Goal: Navigation & Orientation: Find specific page/section

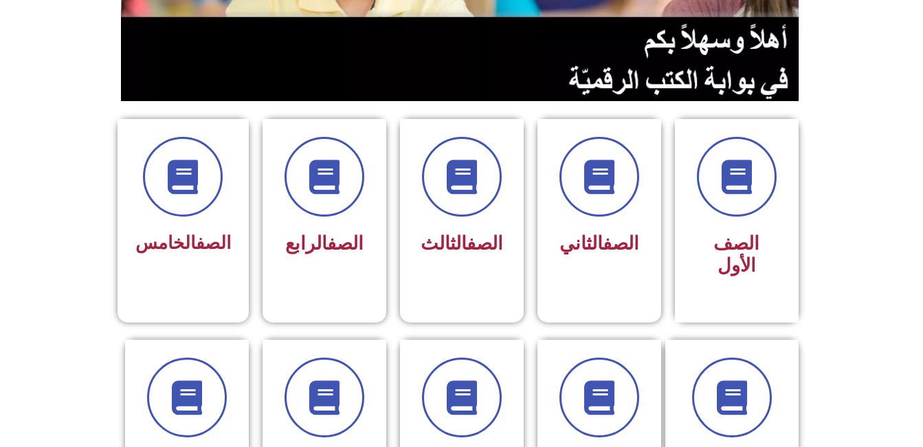
scroll to position [254, 0]
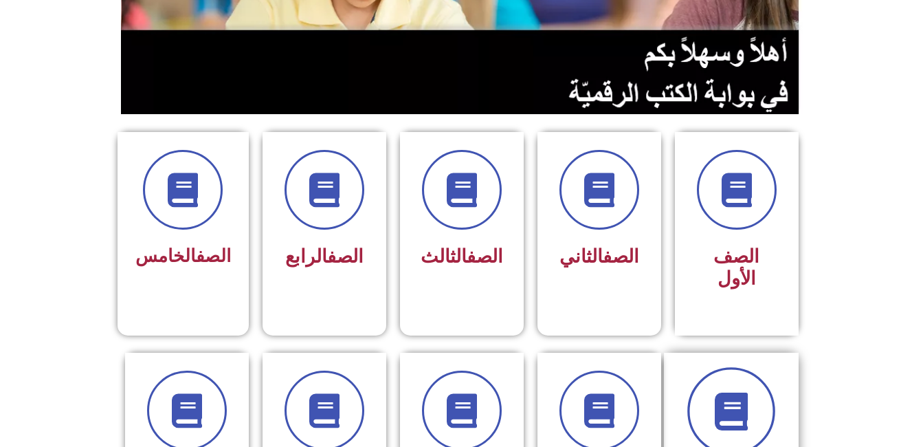
click at [728, 369] on span at bounding box center [732, 411] width 88 height 88
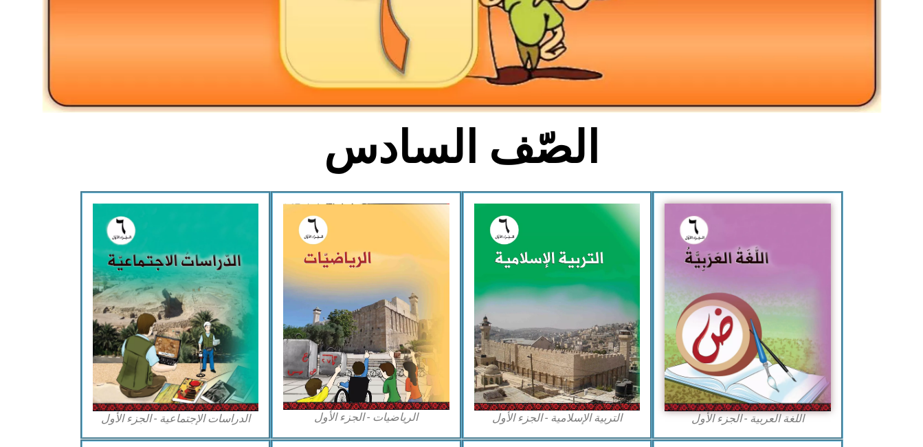
scroll to position [243, 0]
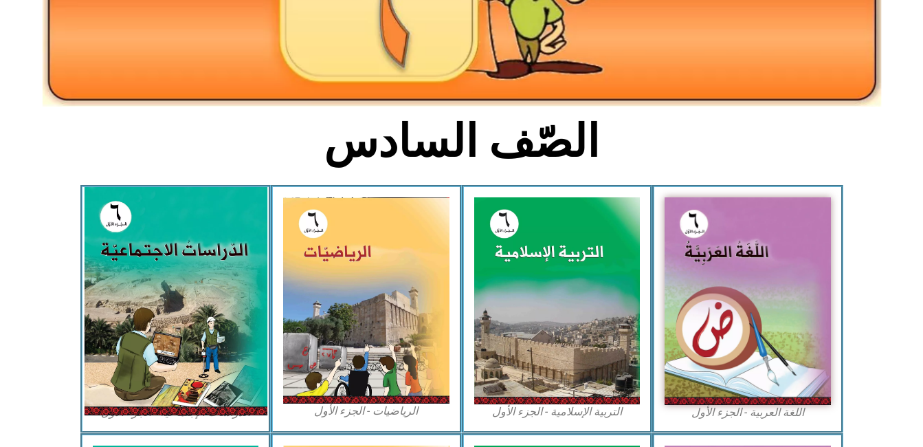
click at [147, 229] on img at bounding box center [175, 301] width 183 height 228
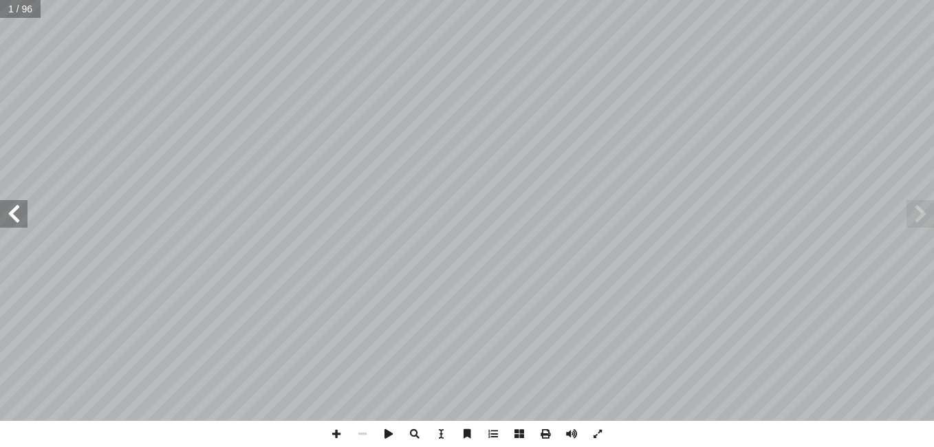
click at [25, 215] on span at bounding box center [14, 214] width 28 height 28
click at [336, 439] on span at bounding box center [336, 434] width 26 height 26
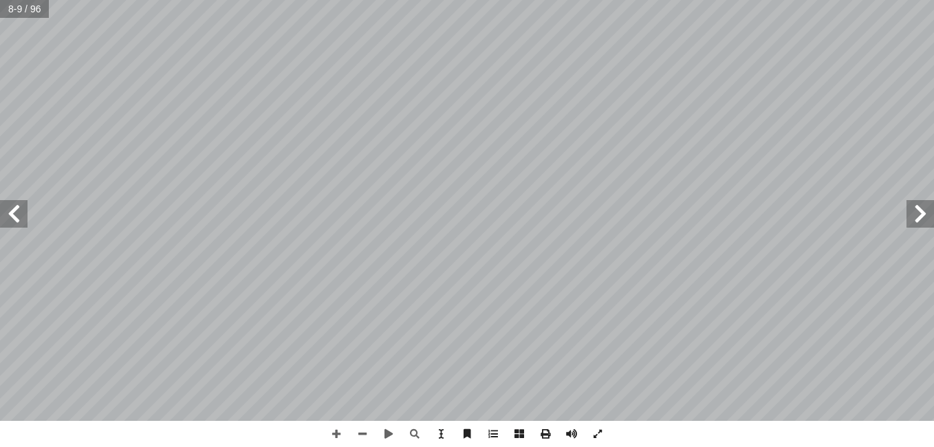
click at [586, 0] on html "الصفحة الرئيسية الصف الأول الصف الثاني الصف الثالث الصف الرابع الصف الخامس الصف…" at bounding box center [467, 62] width 934 height 125
click at [342, 436] on span at bounding box center [336, 434] width 26 height 26
click at [13, 225] on span at bounding box center [14, 214] width 28 height 28
click at [370, 437] on span at bounding box center [362, 434] width 26 height 26
click at [914, 215] on span at bounding box center [920, 214] width 28 height 28
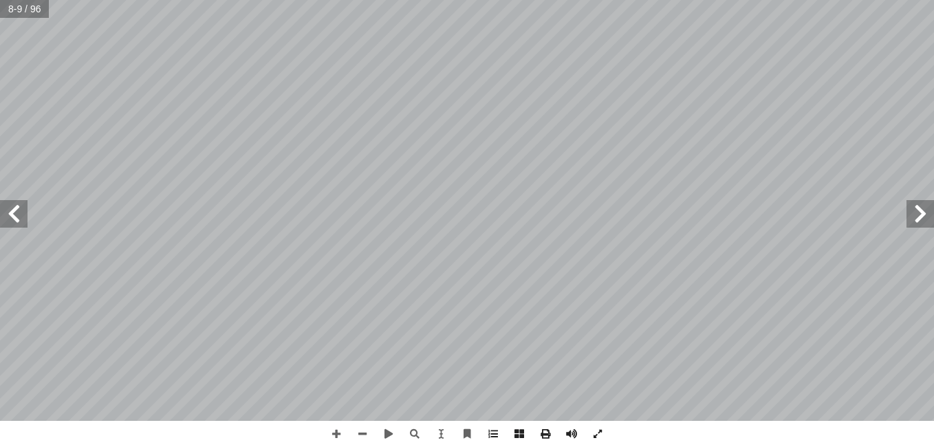
click at [21, 218] on span at bounding box center [14, 214] width 28 height 28
